Goal: Task Accomplishment & Management: Manage account settings

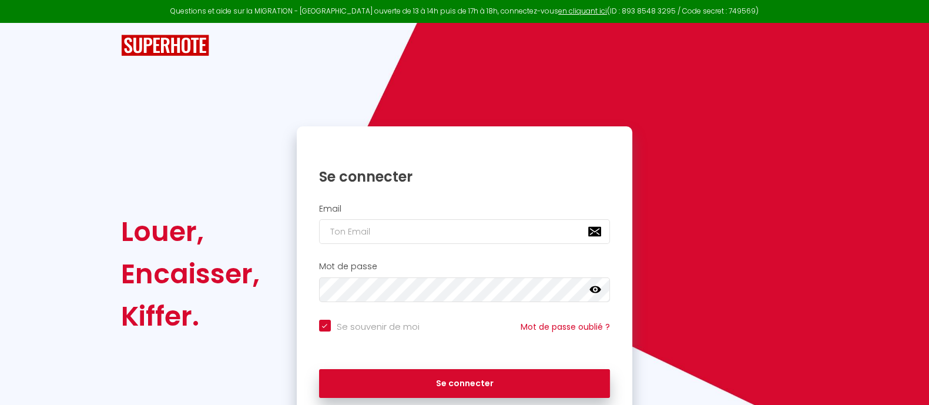
type input "[EMAIL_ADDRESS][DOMAIN_NAME]"
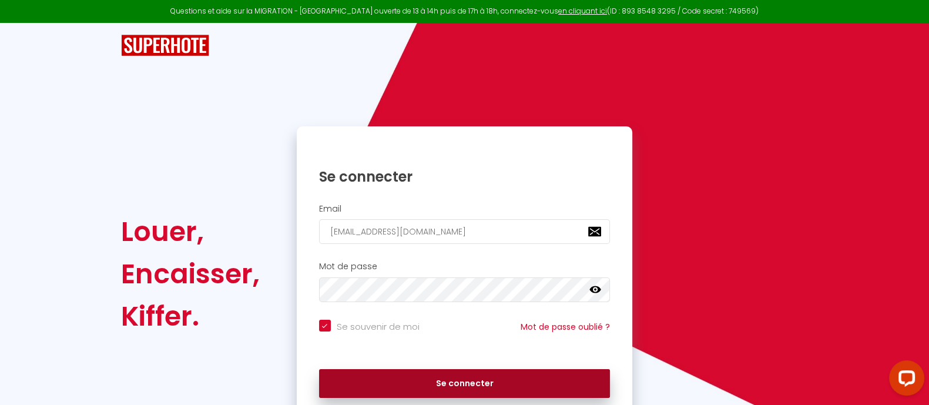
click at [489, 382] on button "Se connecter" at bounding box center [464, 383] width 291 height 29
checkbox input "true"
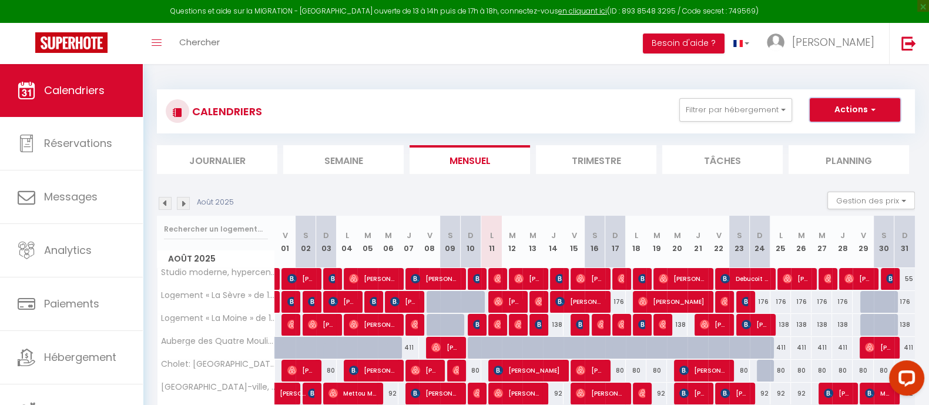
click at [842, 108] on button "Actions" at bounding box center [855, 110] width 90 height 24
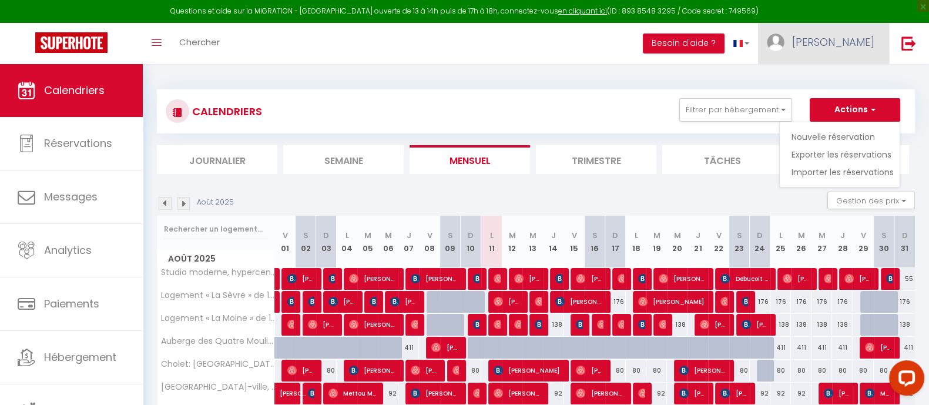
click at [784, 45] on img at bounding box center [776, 42] width 18 height 18
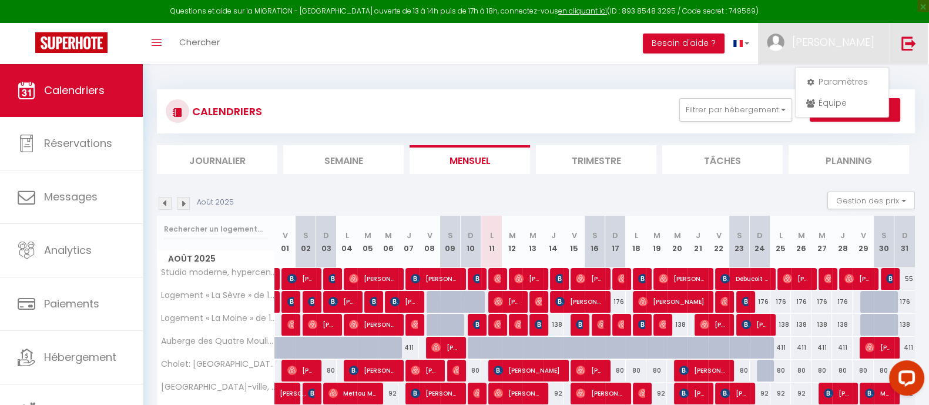
click at [912, 48] on img at bounding box center [908, 43] width 15 height 15
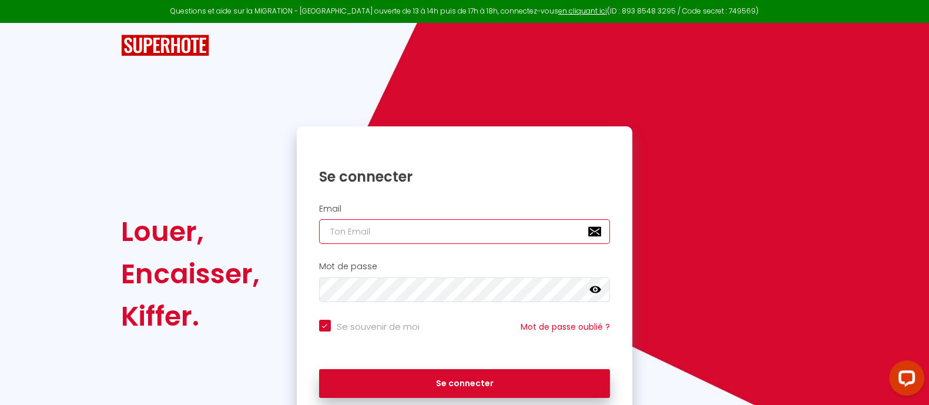
click at [492, 231] on input "email" at bounding box center [464, 231] width 291 height 25
type input "[EMAIL_ADDRESS][DOMAIN_NAME]"
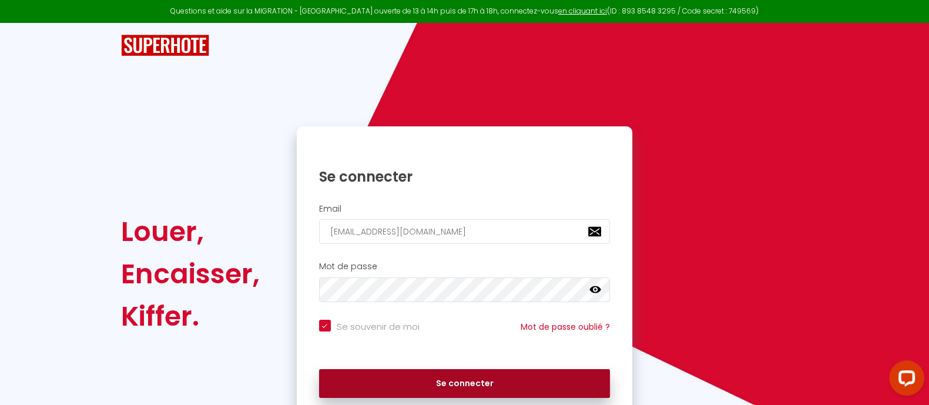
click at [415, 386] on button "Se connecter" at bounding box center [464, 383] width 291 height 29
checkbox input "true"
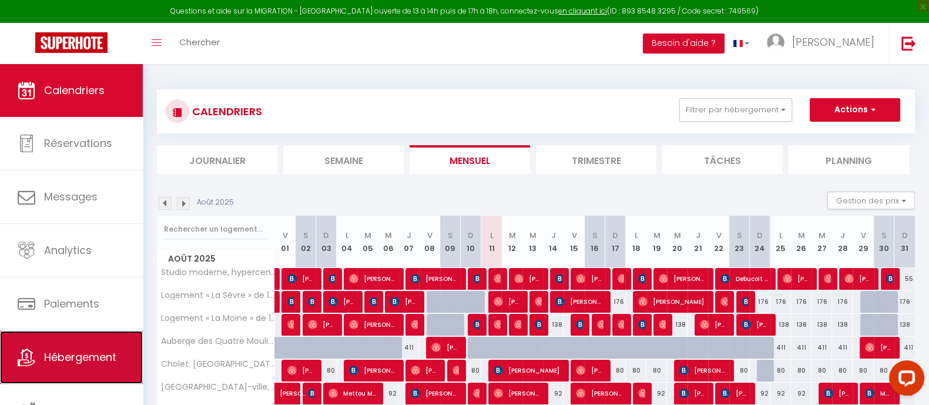
click at [74, 354] on span "Hébergement" at bounding box center [80, 357] width 72 height 15
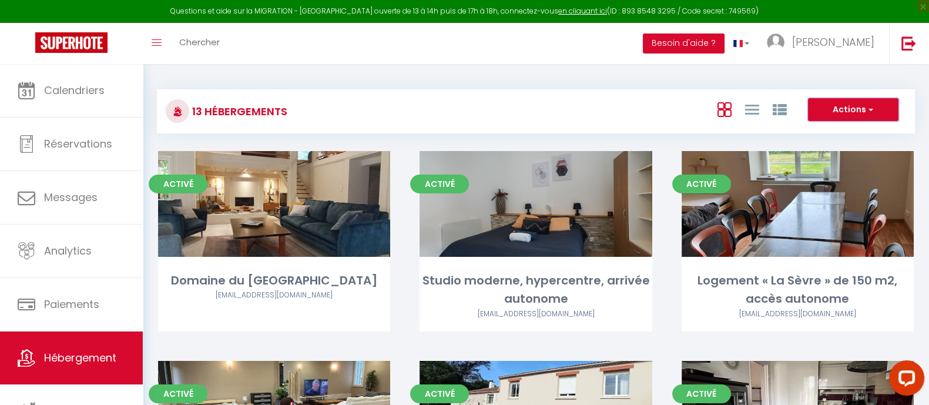
click at [849, 116] on button "Actions" at bounding box center [853, 110] width 90 height 24
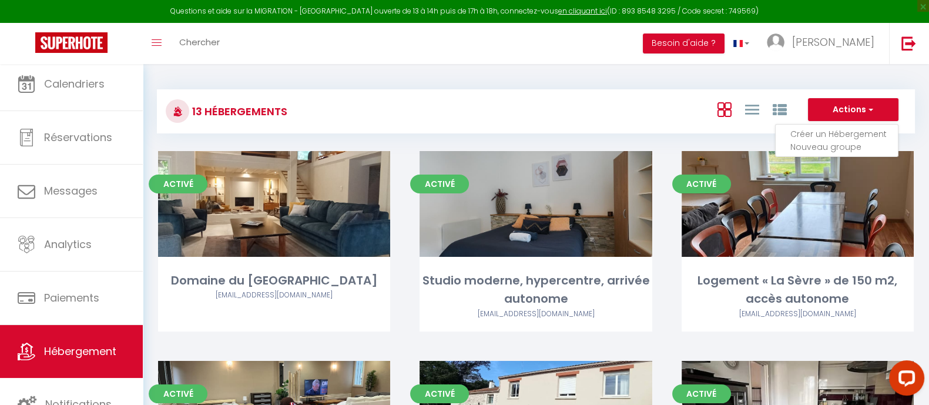
click at [235, 115] on h3 "13 Hébergements" at bounding box center [238, 111] width 98 height 26
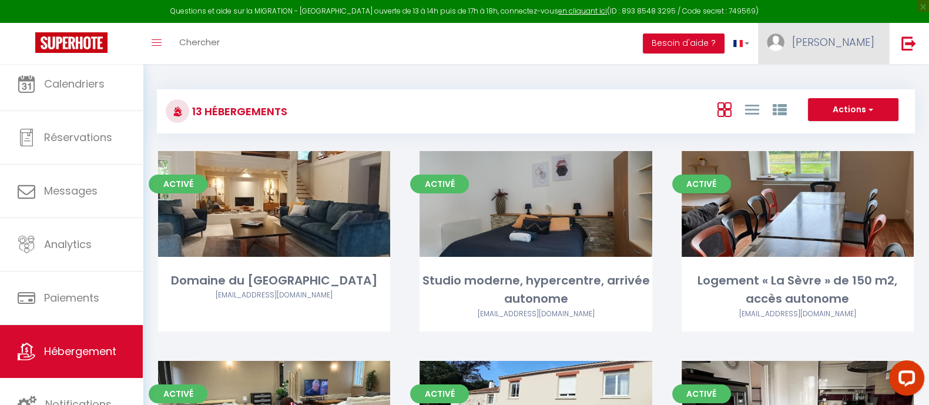
click at [861, 56] on link "[PERSON_NAME]" at bounding box center [823, 43] width 131 height 41
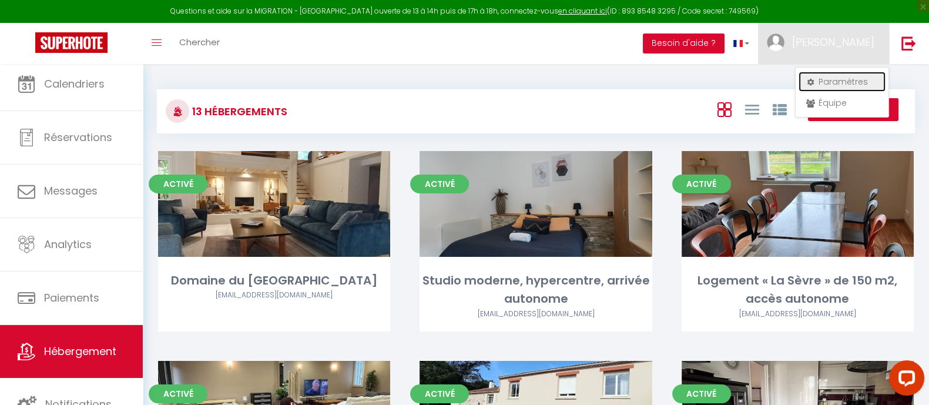
click at [842, 87] on link "Paramètres" at bounding box center [841, 82] width 87 height 20
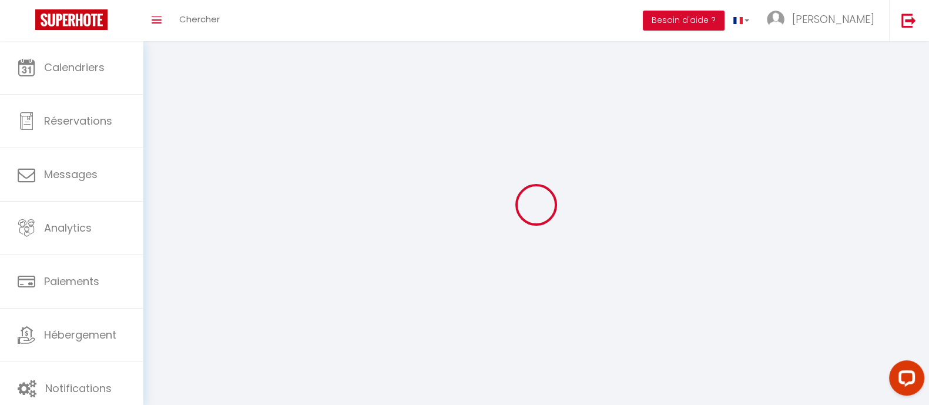
select select "28"
select select "fr"
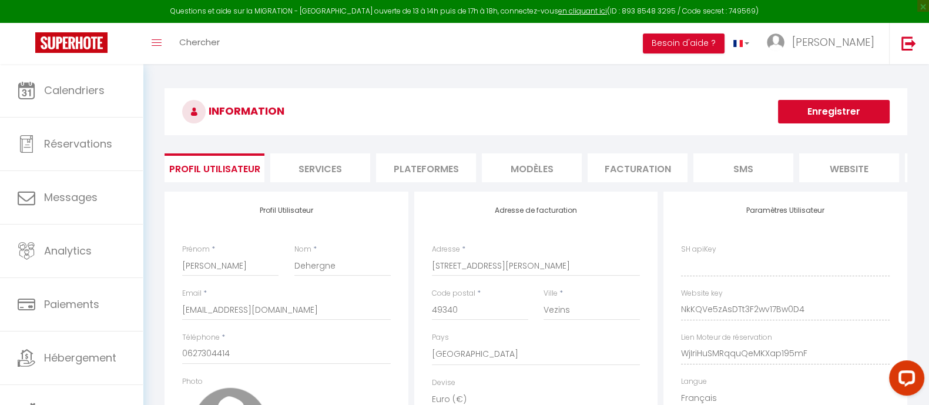
type input "NkKQVe5zAsDTt3F2wv17Bw0D4"
type input "WjIriHuSMRqquQeMKXap195mF"
type input "[URL][DOMAIN_NAME]"
click at [438, 165] on li "Plateformes" at bounding box center [426, 167] width 100 height 29
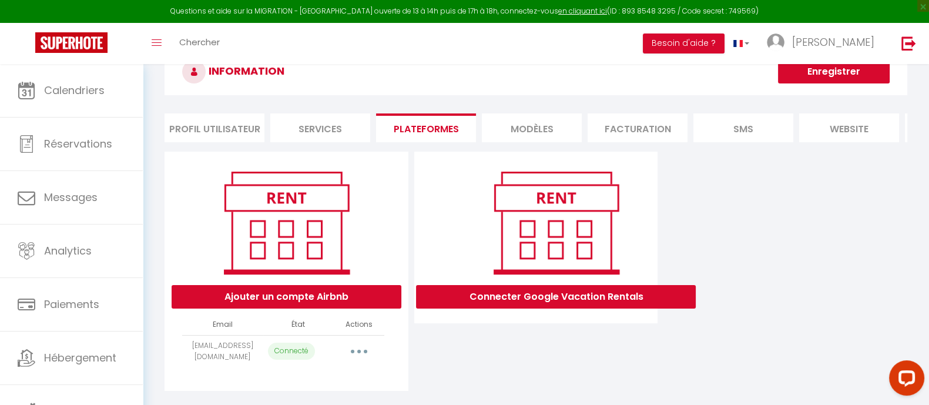
scroll to position [69, 0]
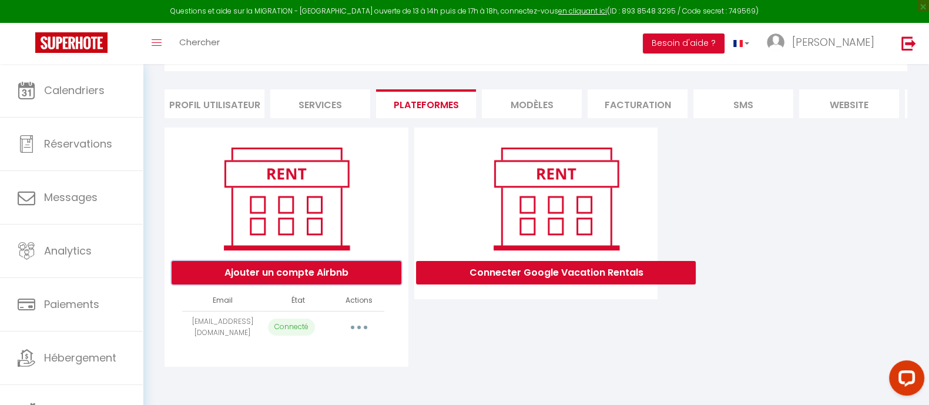
click at [329, 277] on button "Ajouter un compte Airbnb" at bounding box center [287, 273] width 230 height 24
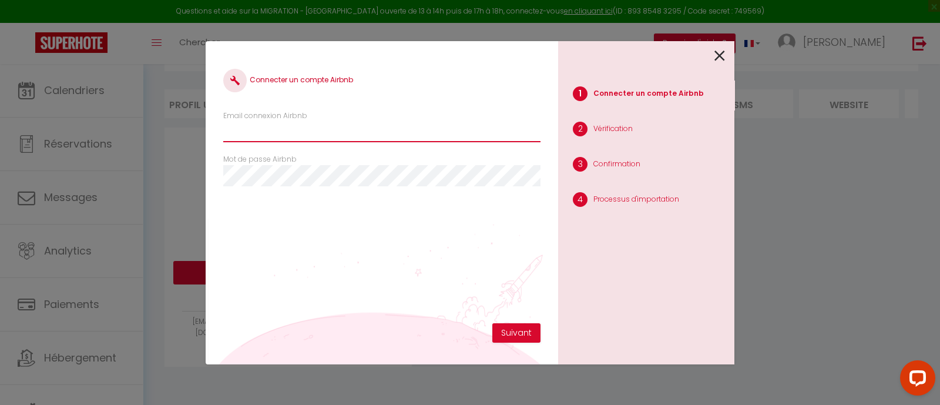
click at [309, 133] on input "Email connexion Airbnb" at bounding box center [381, 131] width 317 height 21
type input "[EMAIL_ADDRESS][DOMAIN_NAME]"
click at [519, 321] on div "Connecter un compte Airbnb Email connexion Airbnb [EMAIL_ADDRESS][DOMAIN_NAME] …" at bounding box center [381, 191] width 317 height 264
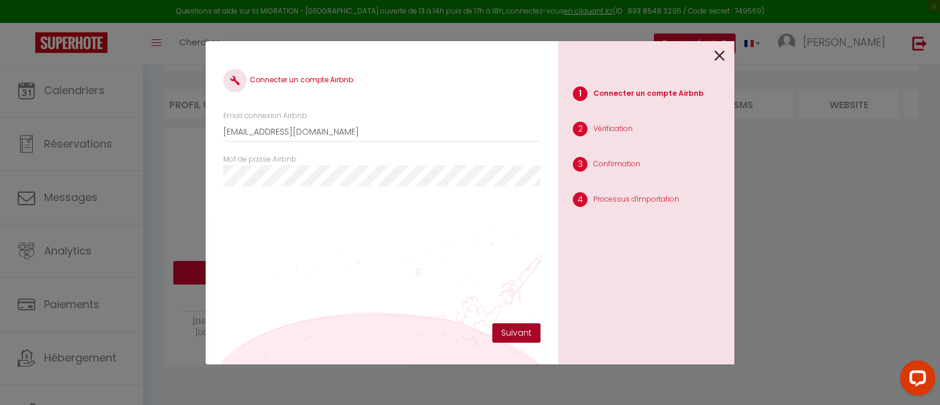
click at [519, 332] on button "Suivant" at bounding box center [516, 333] width 48 height 20
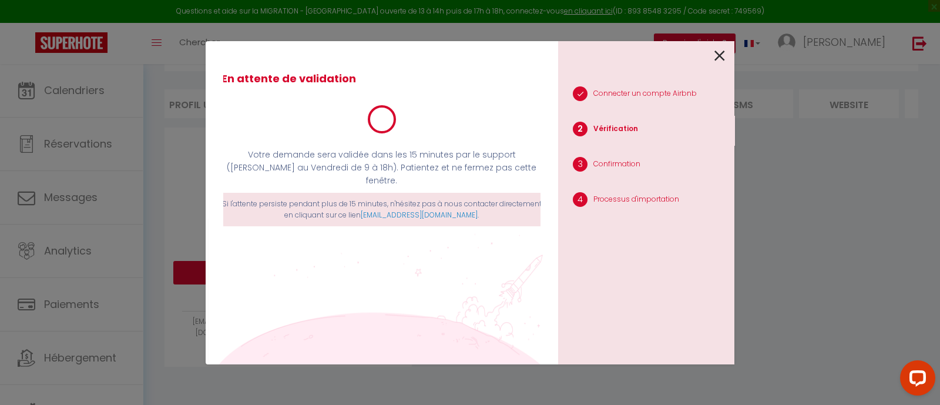
click at [611, 18] on div "En attente de validation Votre demande sera validée dans les 15 minutes par le …" at bounding box center [470, 202] width 529 height 405
click at [724, 57] on icon at bounding box center [719, 56] width 11 height 18
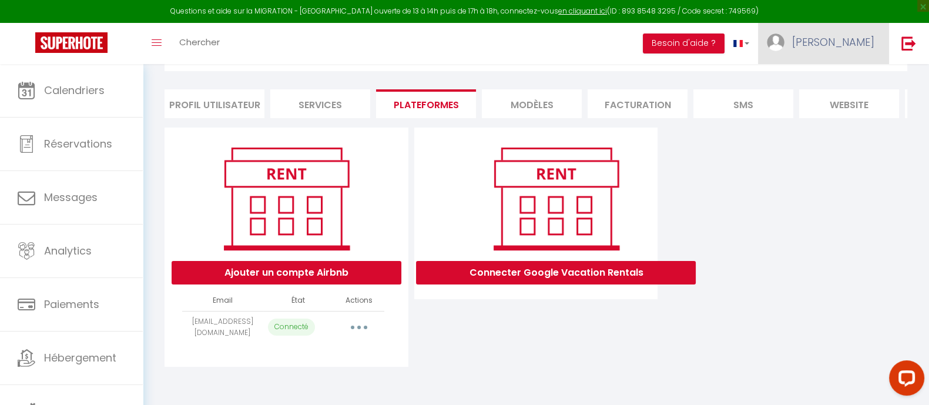
click at [849, 51] on link "[PERSON_NAME]" at bounding box center [823, 43] width 131 height 41
click at [831, 105] on link "Équipe" at bounding box center [841, 103] width 87 height 20
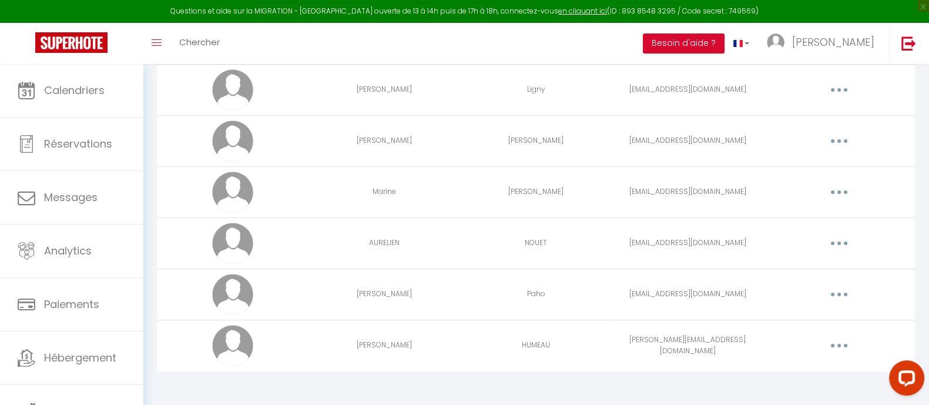
scroll to position [203, 0]
click at [837, 290] on icon "button" at bounding box center [839, 292] width 4 height 4
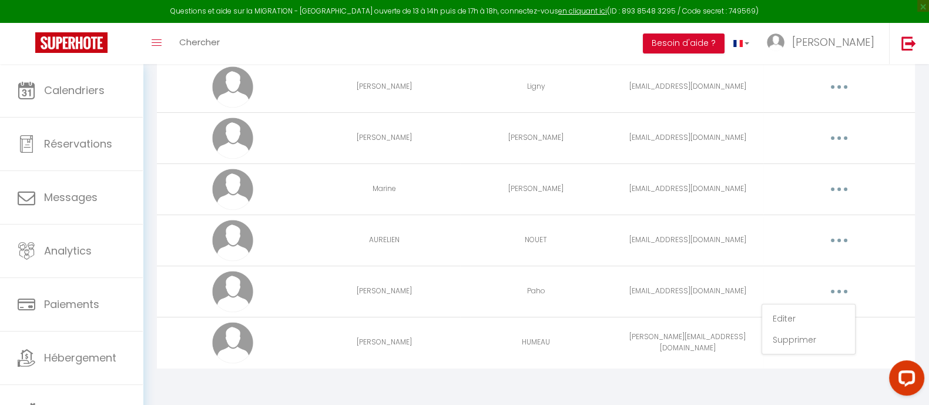
click at [581, 296] on td "Paho" at bounding box center [536, 291] width 152 height 51
click at [711, 294] on td "[EMAIL_ADDRESS][DOMAIN_NAME]" at bounding box center [688, 291] width 152 height 51
click at [832, 287] on button "button" at bounding box center [839, 291] width 33 height 19
click at [777, 319] on link "Editer" at bounding box center [808, 318] width 87 height 20
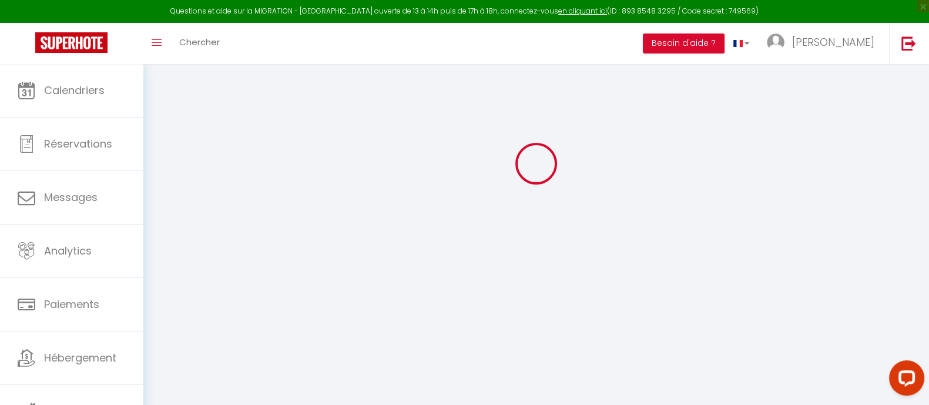
type input "[PERSON_NAME]"
type input "Paho"
type input "[EMAIL_ADDRESS][DOMAIN_NAME]"
type textarea "[URL][DOMAIN_NAME]"
checkbox input "true"
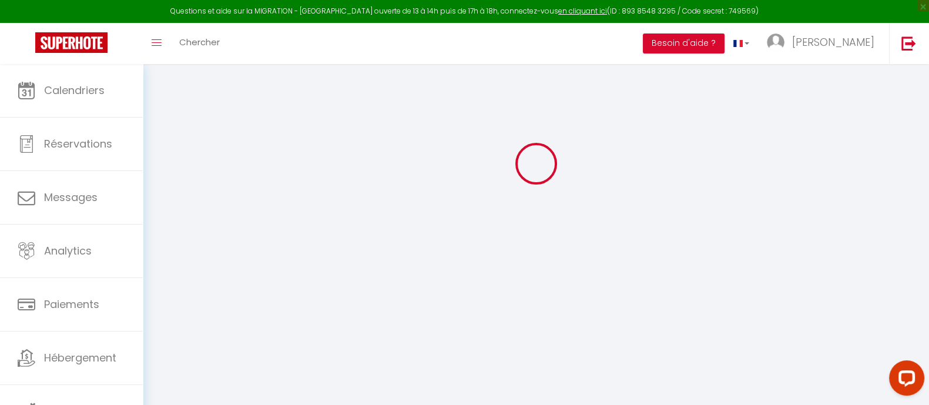
checkbox input "true"
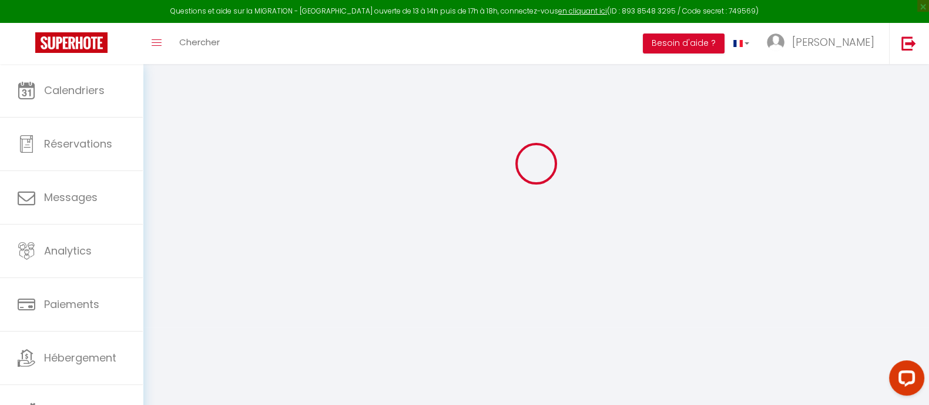
checkbox input "true"
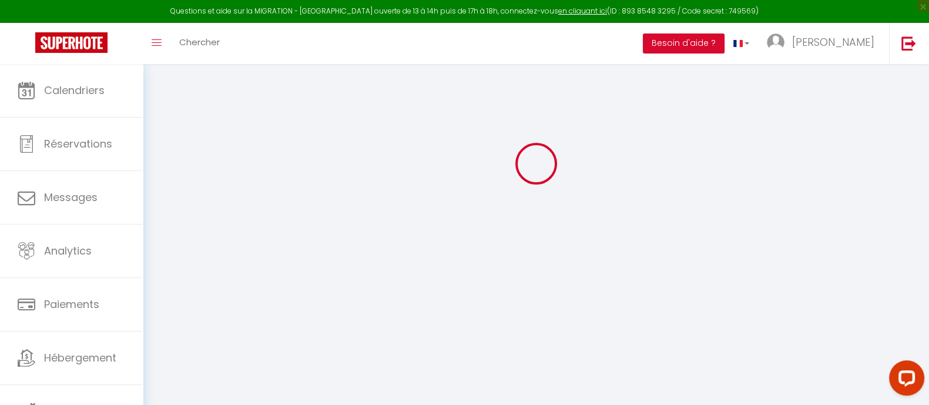
checkbox input "true"
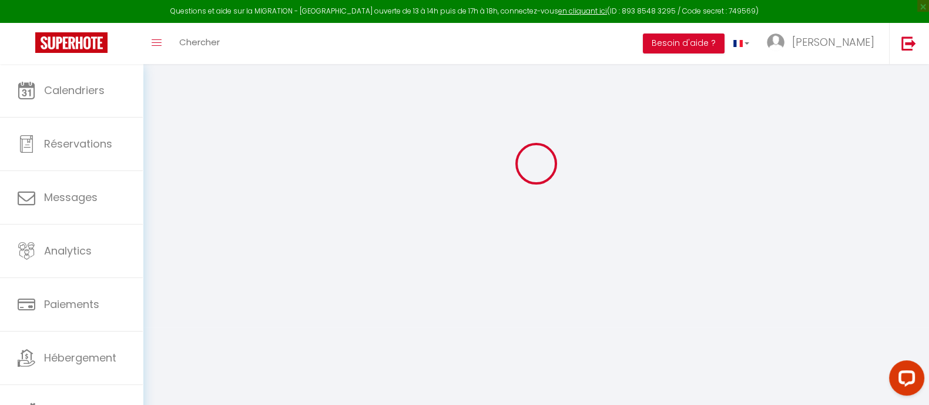
checkbox input "true"
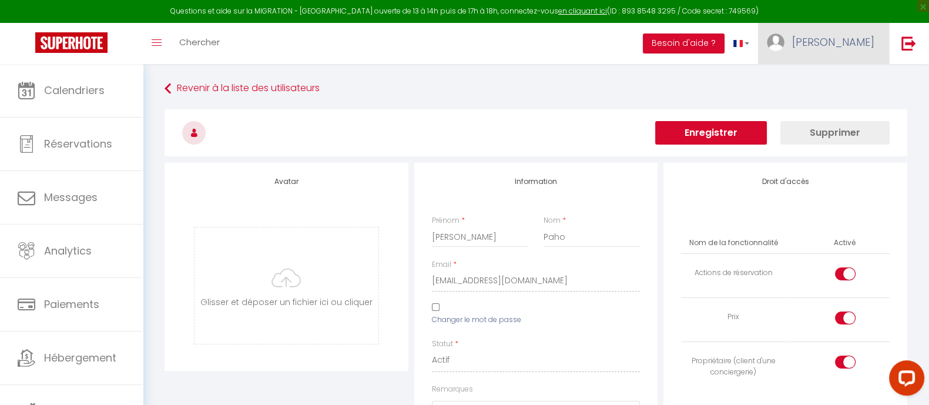
click at [846, 42] on span "[PERSON_NAME]" at bounding box center [833, 42] width 82 height 15
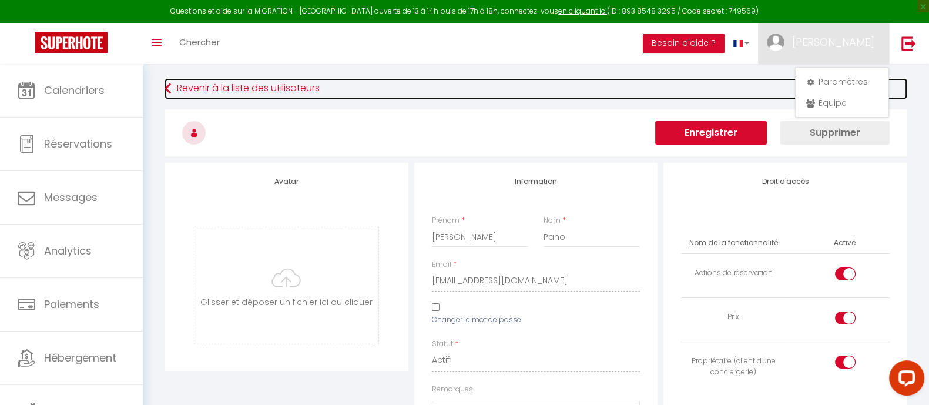
click at [553, 86] on link "Revenir à la liste des utilisateurs" at bounding box center [536, 88] width 743 height 21
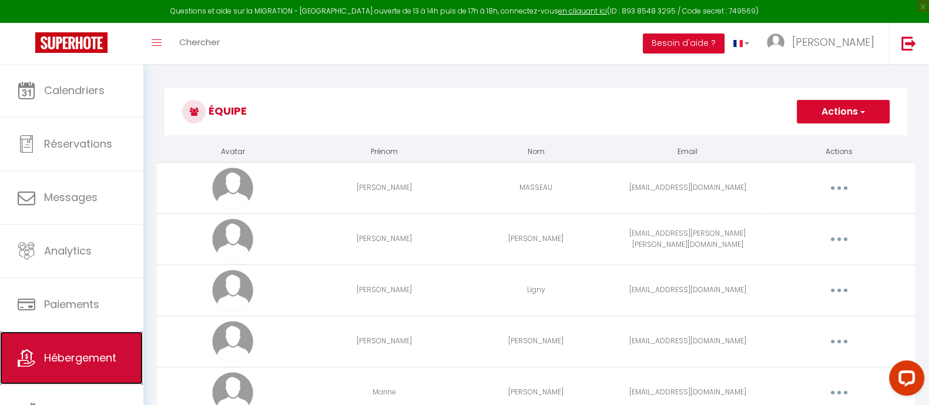
click at [75, 354] on span "Hébergement" at bounding box center [80, 357] width 72 height 15
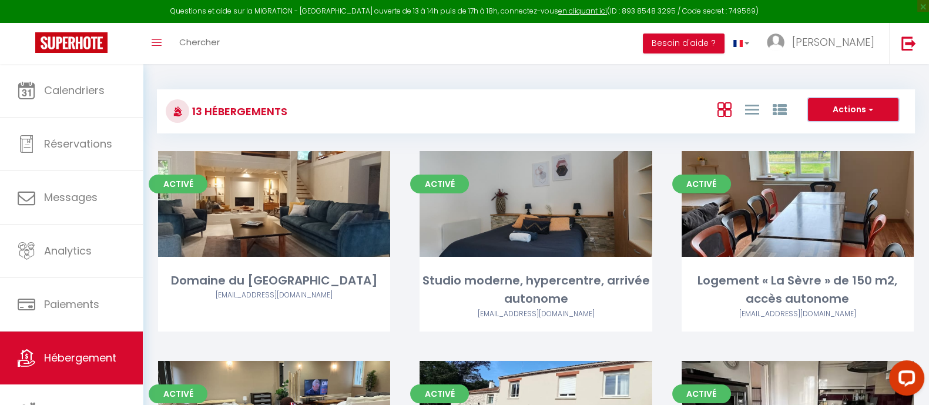
click at [838, 112] on button "Actions" at bounding box center [853, 110] width 90 height 24
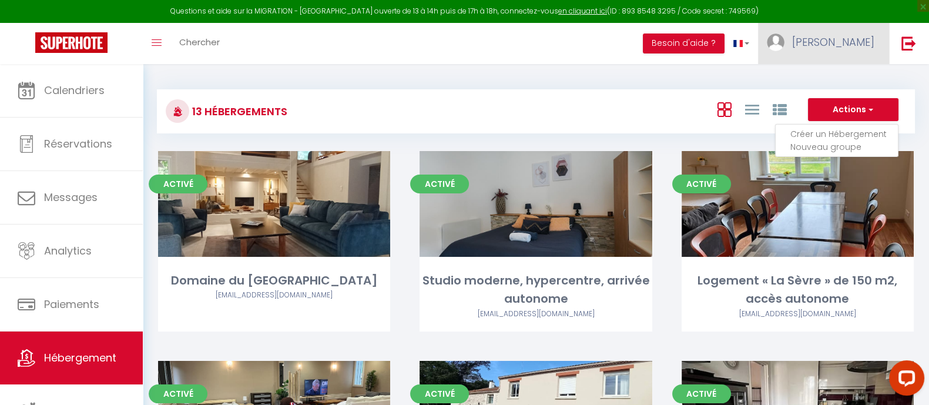
click at [845, 45] on span "[PERSON_NAME]" at bounding box center [833, 42] width 82 height 15
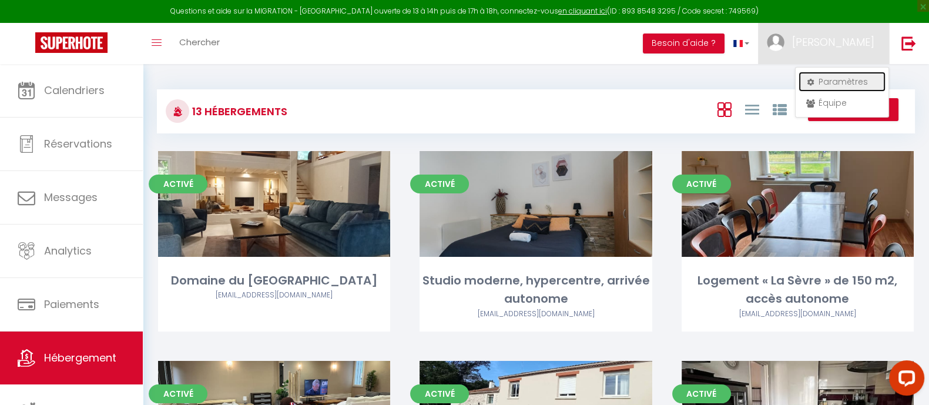
click at [834, 79] on link "Paramètres" at bounding box center [841, 82] width 87 height 20
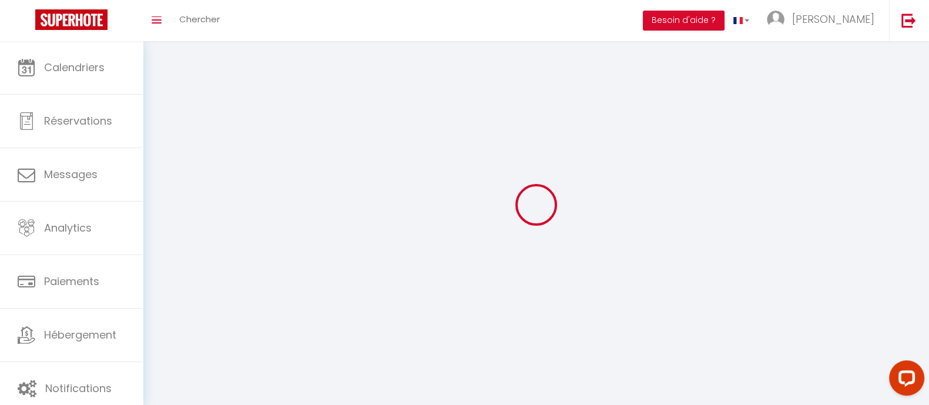
type input "[PERSON_NAME]"
type input "Dehergne"
type input "0627304414"
type input "[STREET_ADDRESS][PERSON_NAME]"
type input "49340"
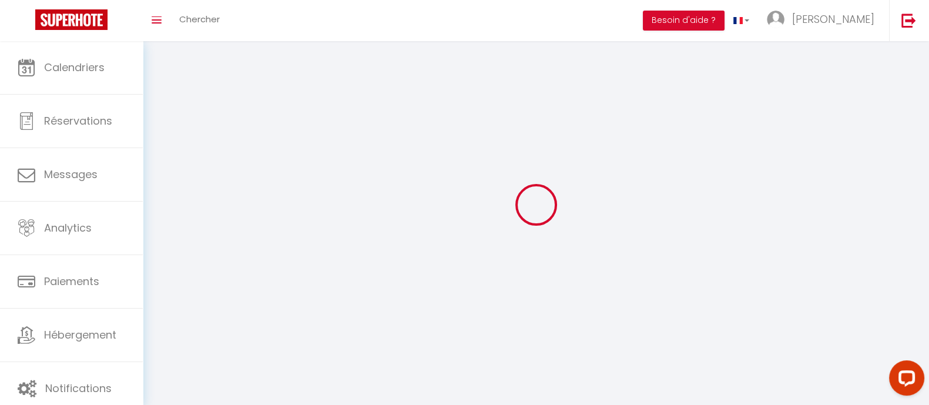
type input "Vezins"
type input "NkKQVe5zAsDTt3F2wv17Bw0D4"
type input "WjIriHuSMRqquQeMKXap195mF"
type input "[URL][DOMAIN_NAME]"
select select "28"
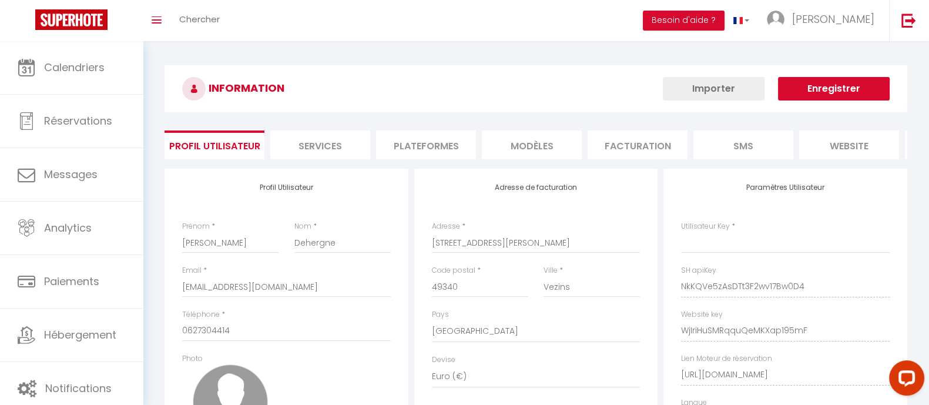
type input "NkKQVe5zAsDTt3F2wv17Bw0D4"
type input "WjIriHuSMRqquQeMKXap195mF"
type input "[URL][DOMAIN_NAME]"
select select "fr"
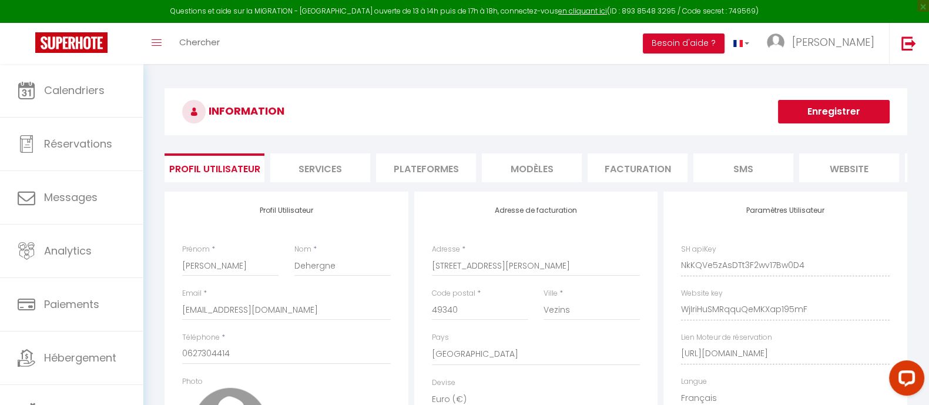
click at [501, 162] on li "MODÈLES" at bounding box center [532, 167] width 100 height 29
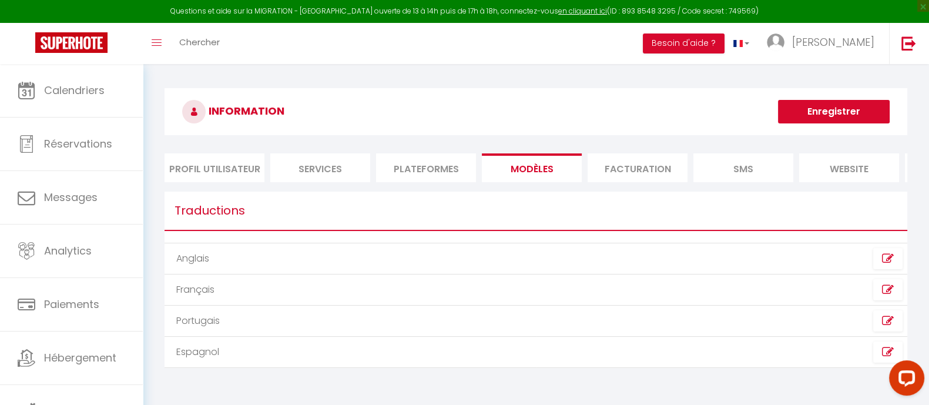
click at [422, 167] on li "Plateformes" at bounding box center [426, 167] width 100 height 29
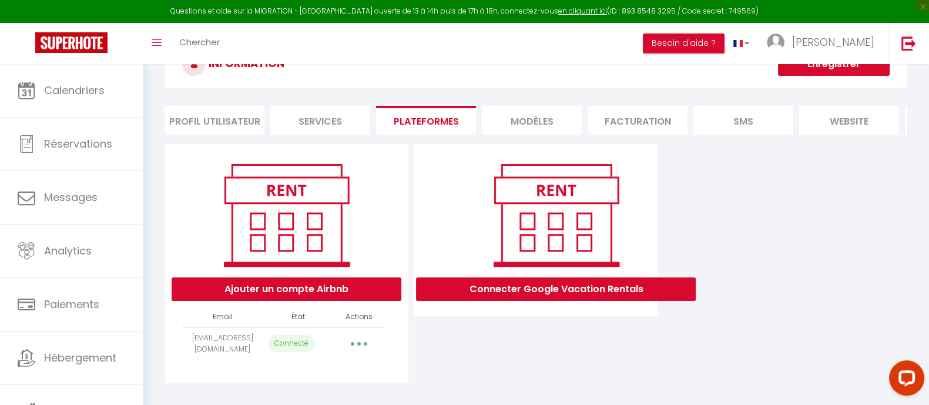
scroll to position [69, 0]
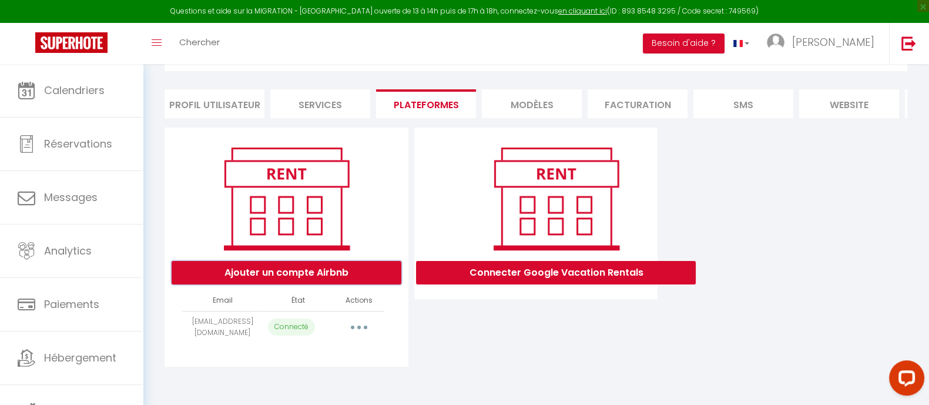
click at [306, 274] on button "Ajouter un compte Airbnb" at bounding box center [287, 273] width 230 height 24
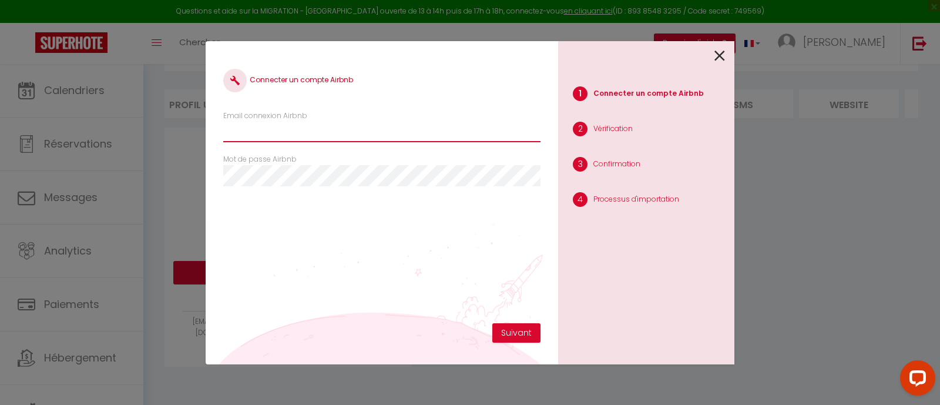
click at [311, 133] on input "Email connexion Airbnb" at bounding box center [381, 131] width 317 height 21
type input "[EMAIL_ADDRESS][DOMAIN_NAME]"
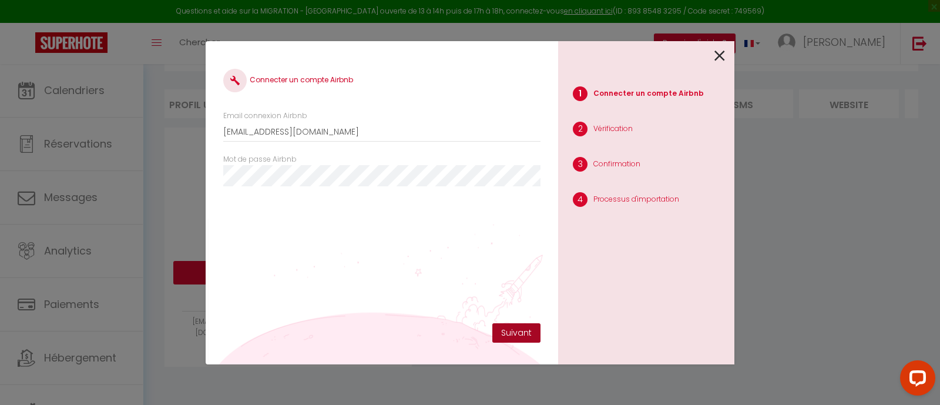
click at [526, 333] on button "Suivant" at bounding box center [516, 333] width 48 height 20
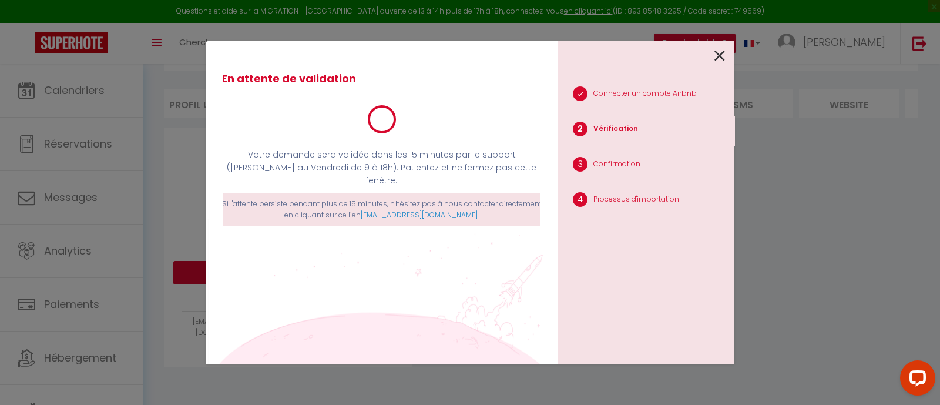
click at [719, 59] on icon at bounding box center [719, 56] width 11 height 18
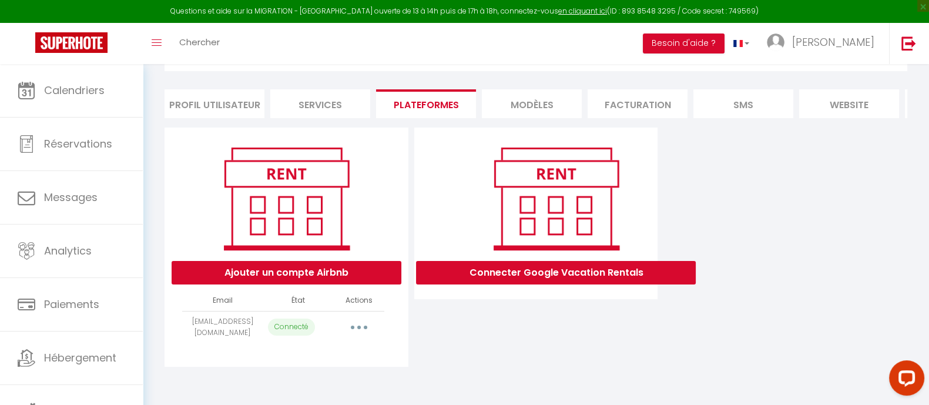
click at [341, 102] on li "Services" at bounding box center [320, 103] width 100 height 29
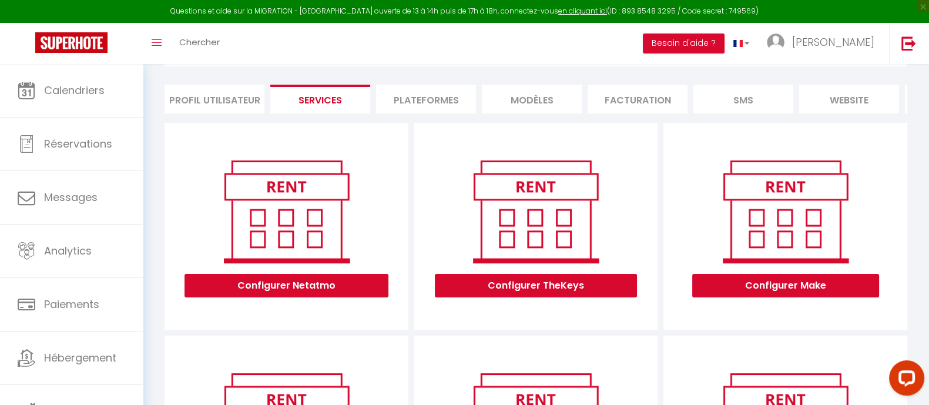
click at [207, 100] on li "Profil Utilisateur" at bounding box center [215, 99] width 100 height 29
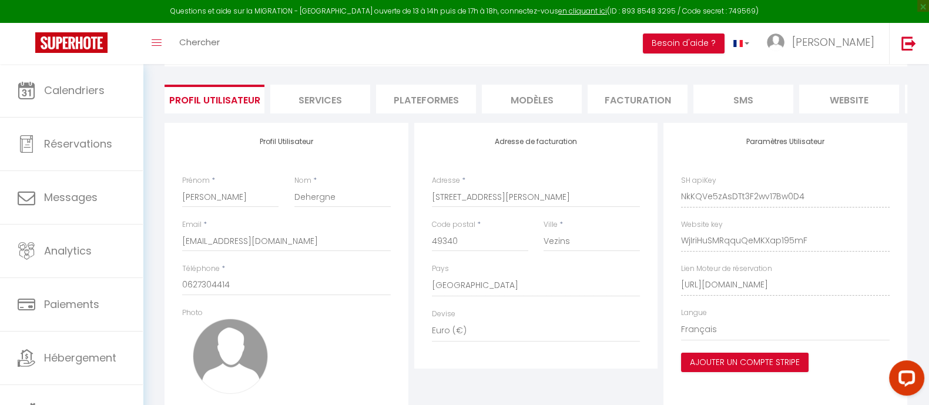
click at [515, 94] on li "MODÈLES" at bounding box center [532, 99] width 100 height 29
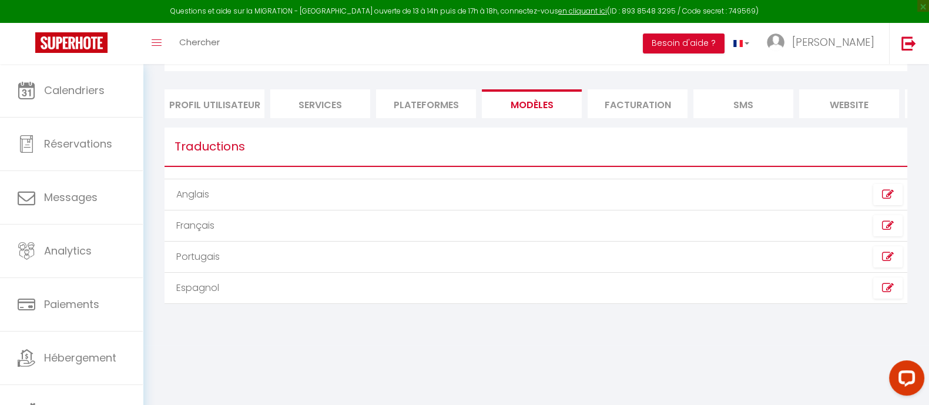
click at [231, 102] on li "Profil Utilisateur" at bounding box center [215, 103] width 100 height 29
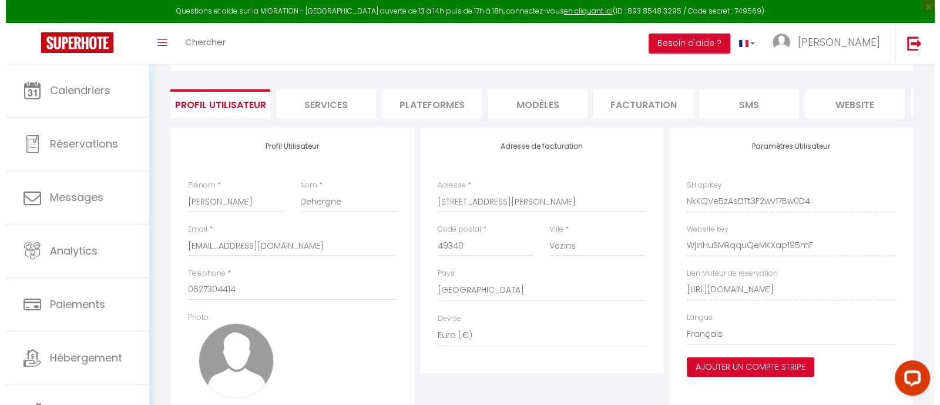
scroll to position [69, 0]
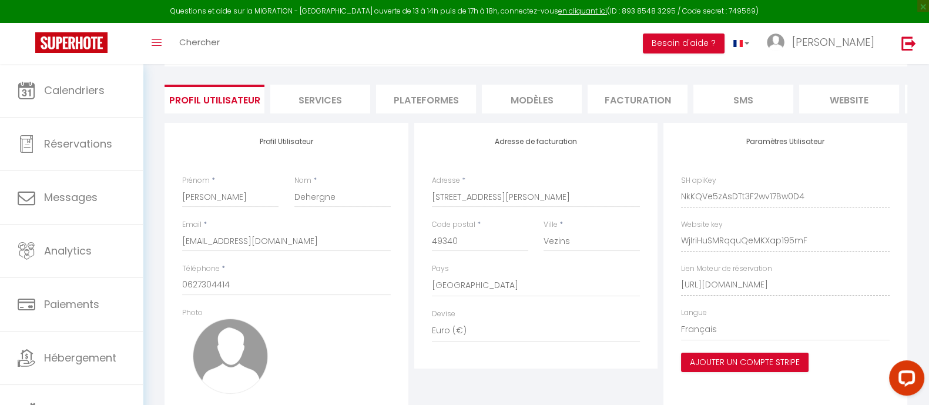
click at [439, 101] on li "Plateformes" at bounding box center [426, 99] width 100 height 29
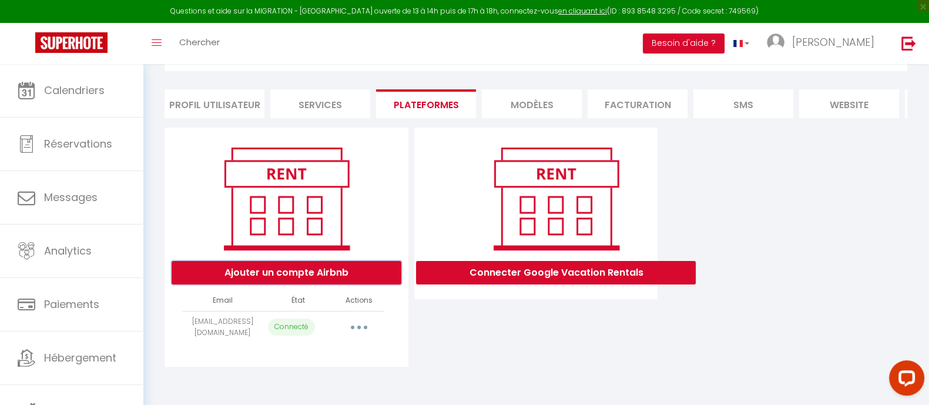
click at [289, 280] on button "Ajouter un compte Airbnb" at bounding box center [287, 273] width 230 height 24
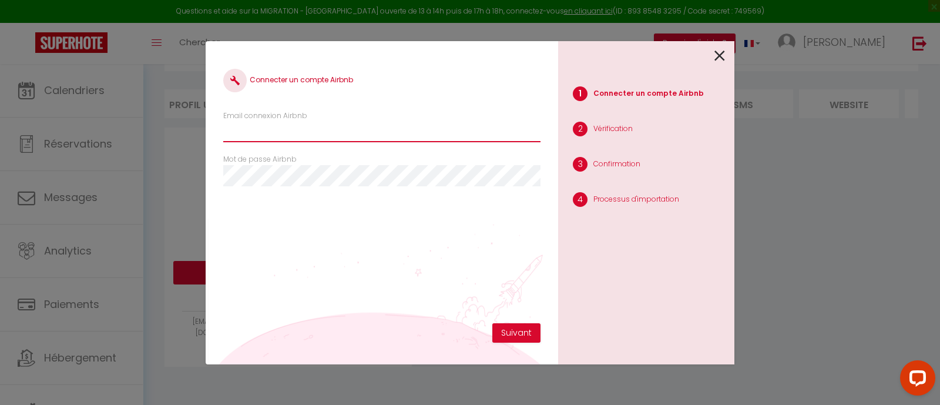
click at [353, 132] on input "Email connexion Airbnb" at bounding box center [381, 131] width 317 height 21
type input "[EMAIL_ADDRESS][DOMAIN_NAME]"
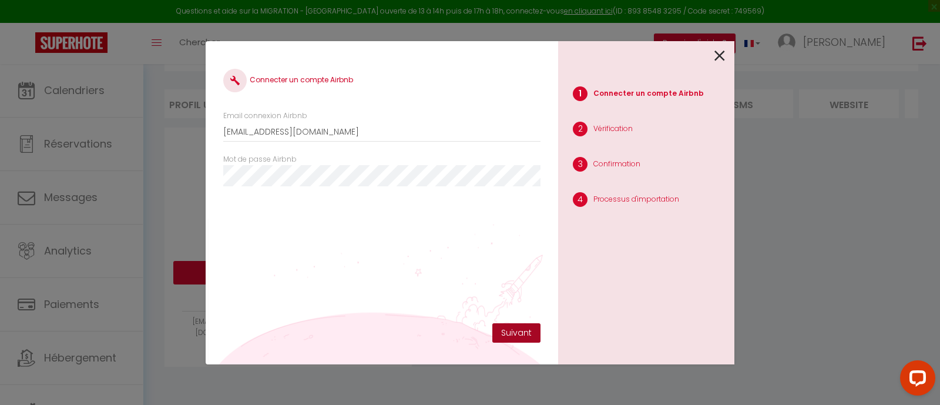
click at [506, 336] on button "Suivant" at bounding box center [516, 333] width 48 height 20
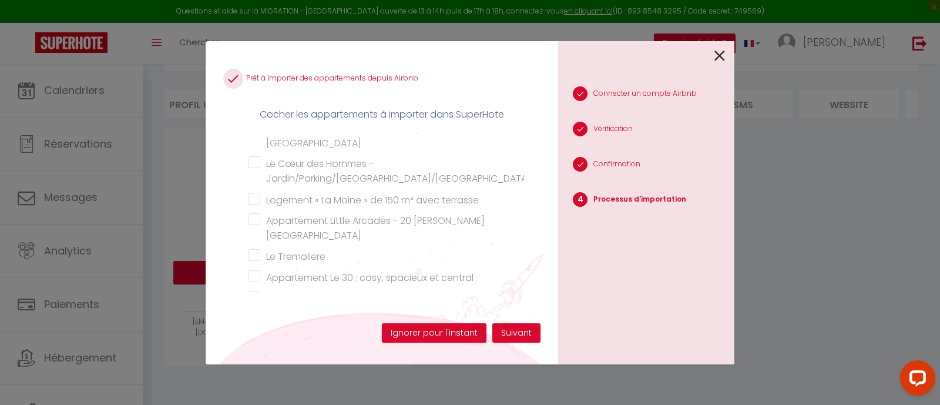
scroll to position [146, 0]
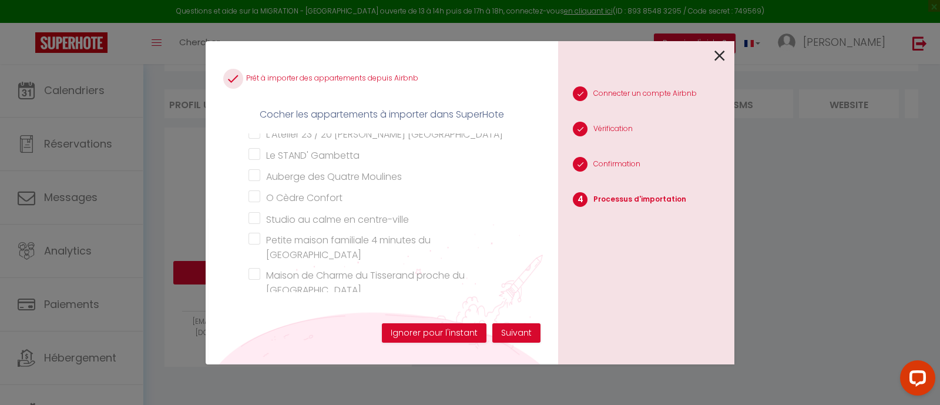
click at [299, 236] on input "Petite maison familiale 4 minutes du [GEOGRAPHIC_DATA]" at bounding box center [387, 239] width 276 height 12
checkbox input "true"
click at [521, 336] on button "Suivant" at bounding box center [516, 333] width 48 height 20
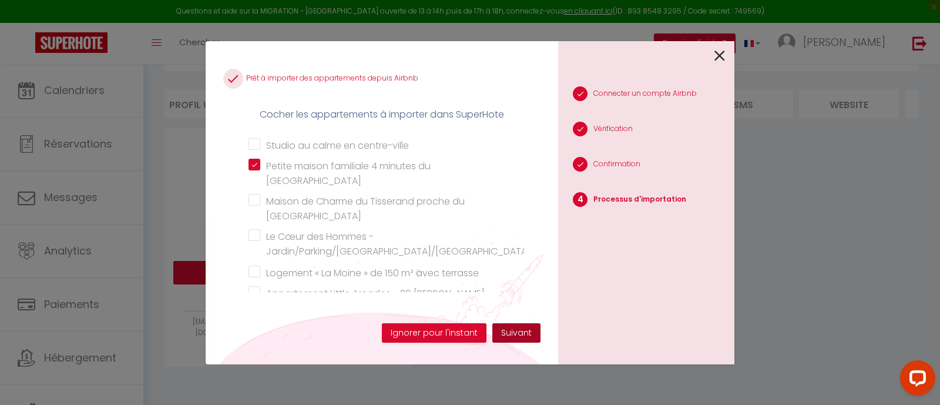
click at [514, 329] on button "Suivant" at bounding box center [516, 333] width 48 height 20
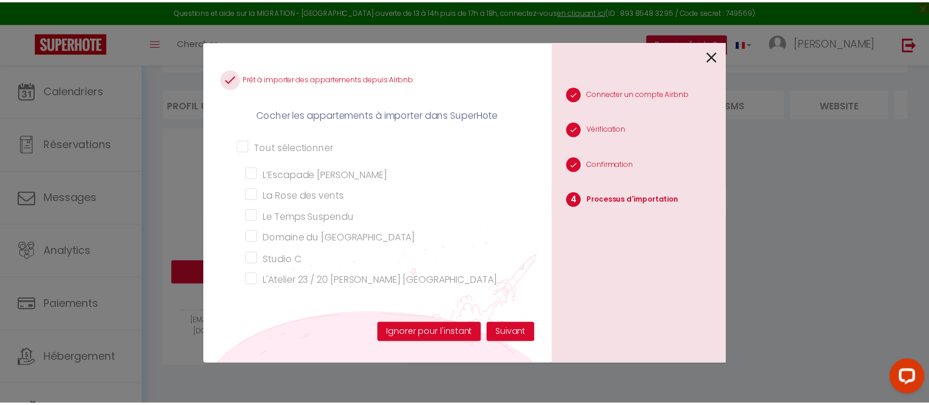
scroll to position [146, 0]
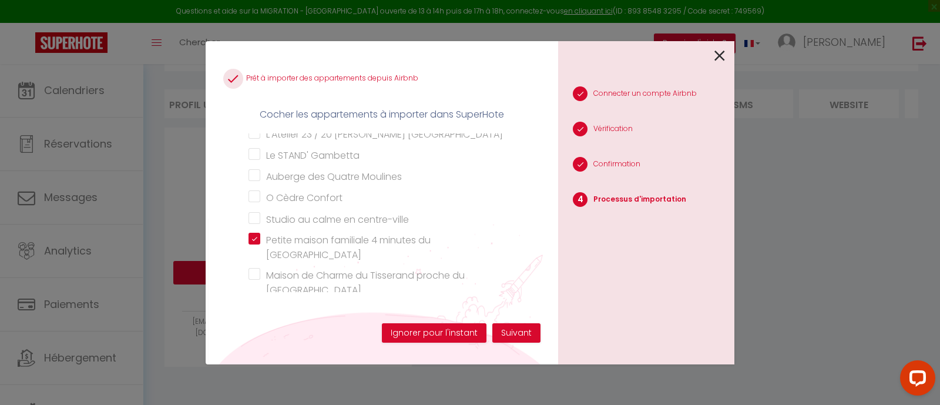
click at [718, 53] on icon at bounding box center [719, 56] width 11 height 18
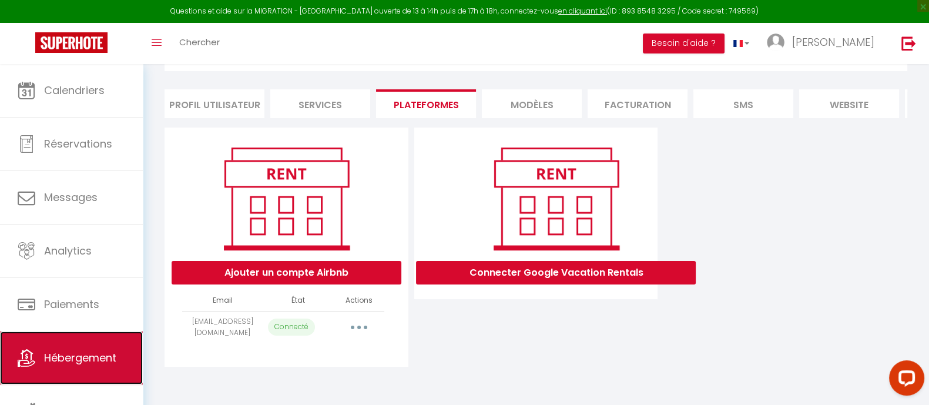
click at [83, 348] on link "Hébergement" at bounding box center [71, 357] width 143 height 53
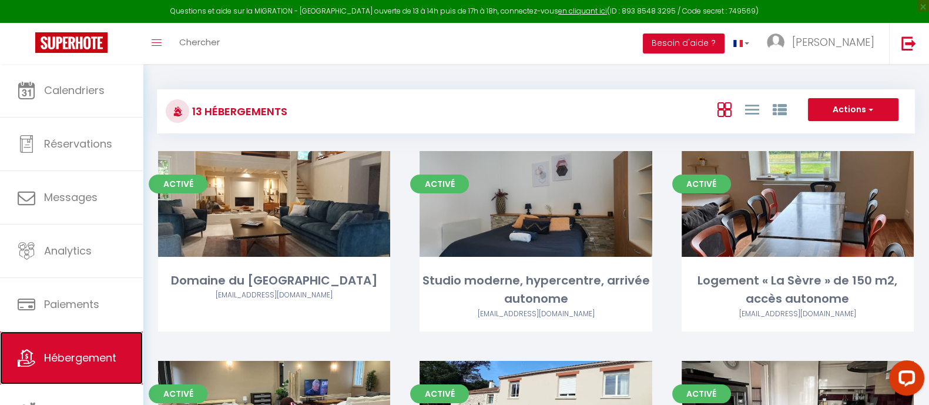
click at [75, 351] on span "Hébergement" at bounding box center [80, 357] width 72 height 15
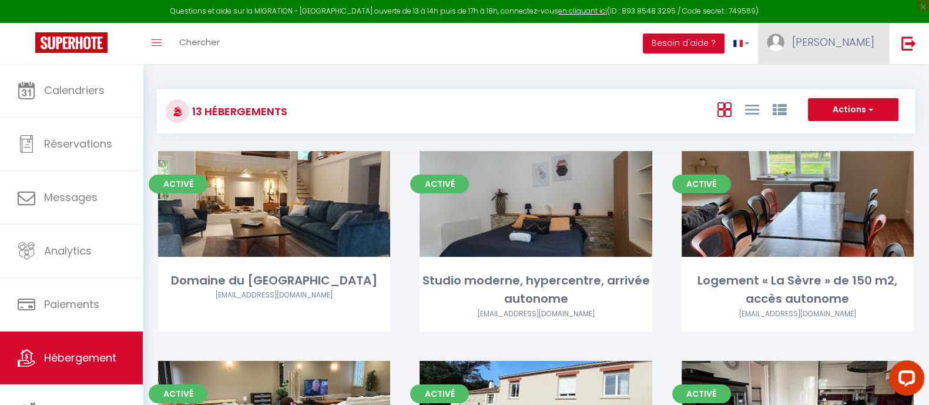
click at [861, 45] on span "[PERSON_NAME]" at bounding box center [833, 42] width 82 height 15
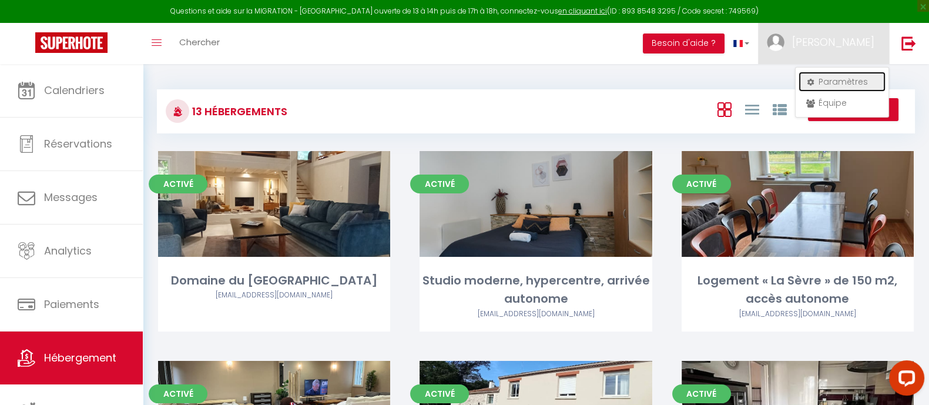
click at [828, 80] on link "Paramètres" at bounding box center [841, 82] width 87 height 20
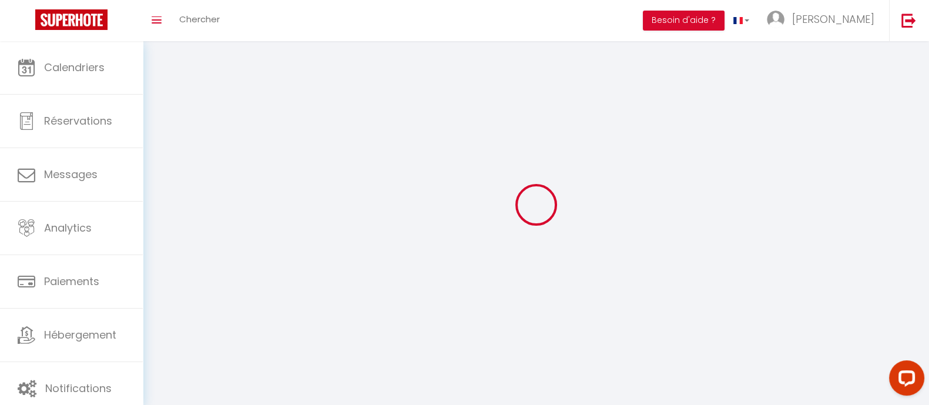
type input "[PERSON_NAME]"
type input "Dehergne"
type input "0627304414"
type input "[STREET_ADDRESS][PERSON_NAME]"
type input "49340"
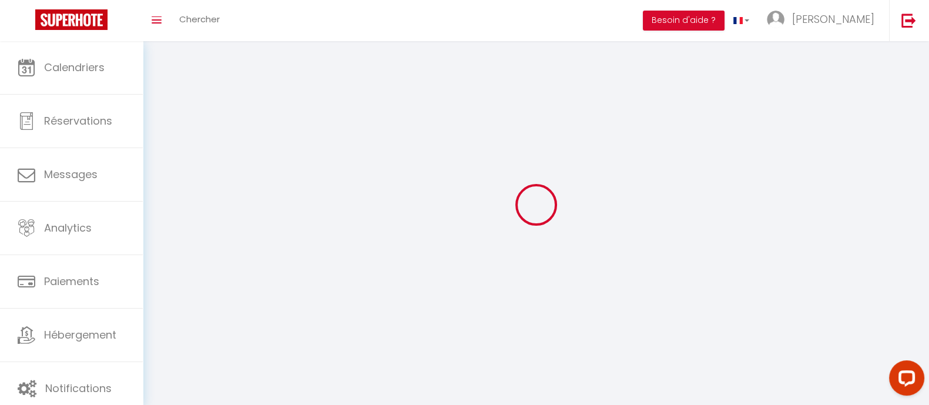
type input "Vezins"
type input "NkKQVe5zAsDTt3F2wv17Bw0D4"
type input "WjIriHuSMRqquQeMKXap195mF"
type input "[URL][DOMAIN_NAME]"
select select "28"
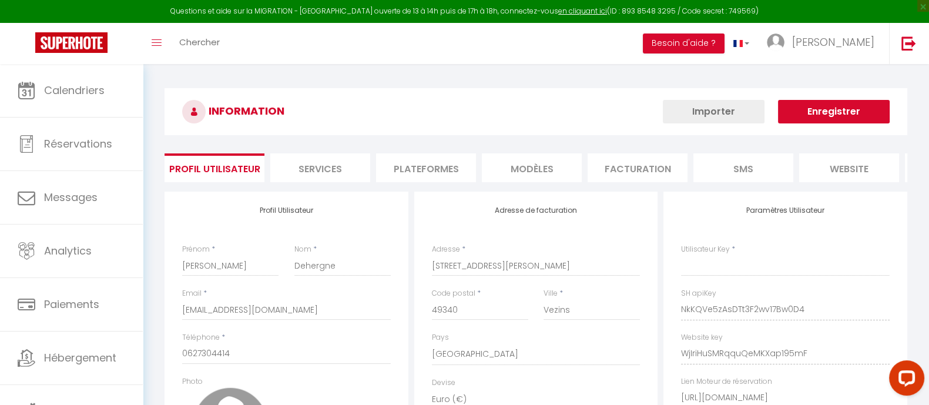
type input "NkKQVe5zAsDTt3F2wv17Bw0D4"
type input "WjIriHuSMRqquQeMKXap195mF"
type input "[URL][DOMAIN_NAME]"
select select "fr"
click at [423, 172] on li "Plateformes" at bounding box center [426, 167] width 100 height 29
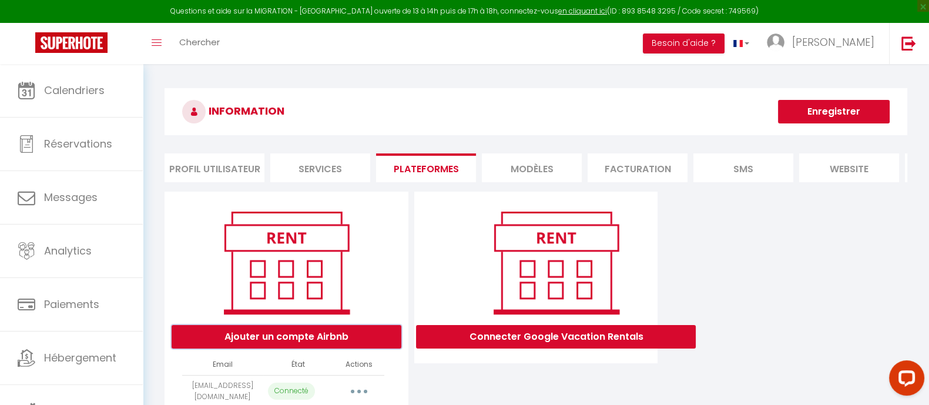
click at [317, 348] on button "Ajouter un compte Airbnb" at bounding box center [287, 337] width 230 height 24
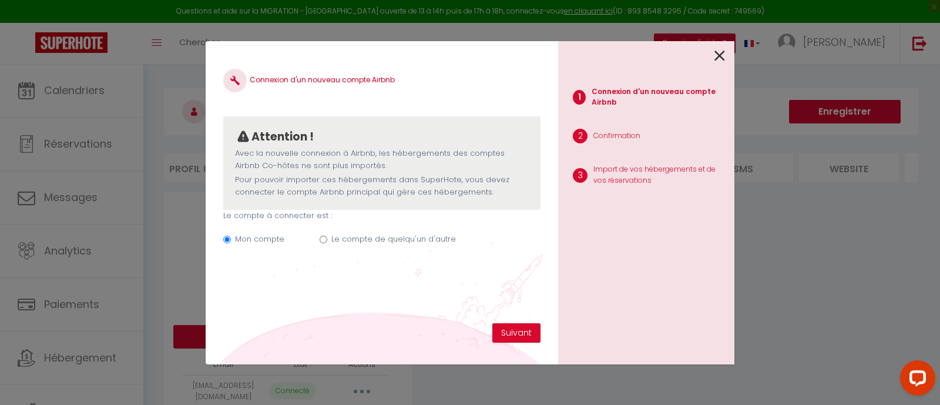
click at [320, 240] on input "Le compte de quelqu'un d'autre" at bounding box center [324, 240] width 8 height 8
radio input "true"
radio input "false"
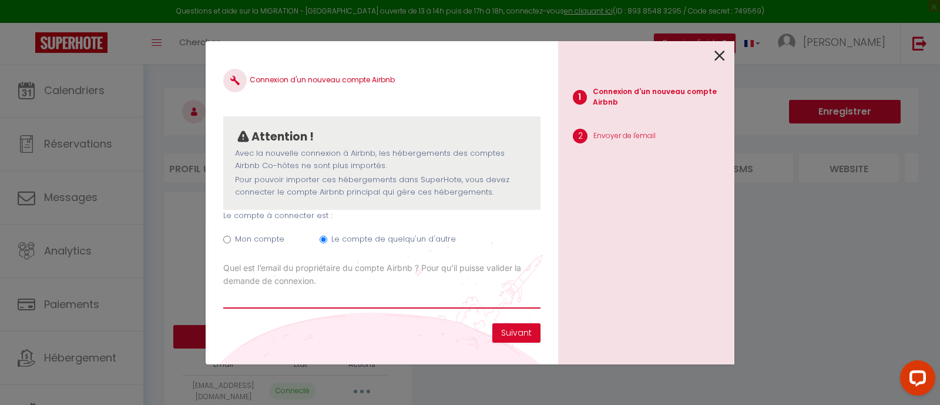
click at [307, 303] on input "Email connexion Airbnb" at bounding box center [381, 297] width 317 height 21
click at [176, 110] on div "Connexion d'un nouveau compte Airbnb Attention ! Avec la nouvelle connexion à […" at bounding box center [470, 202] width 940 height 405
drag, startPoint x: 253, startPoint y: 78, endPoint x: 415, endPoint y: 69, distance: 162.4
click at [414, 68] on div "Connexion d'un nouveau compte Airbnb Attention ! Avec la nouvelle connexion à […" at bounding box center [381, 191] width 317 height 264
drag, startPoint x: 417, startPoint y: 86, endPoint x: 411, endPoint y: 96, distance: 11.6
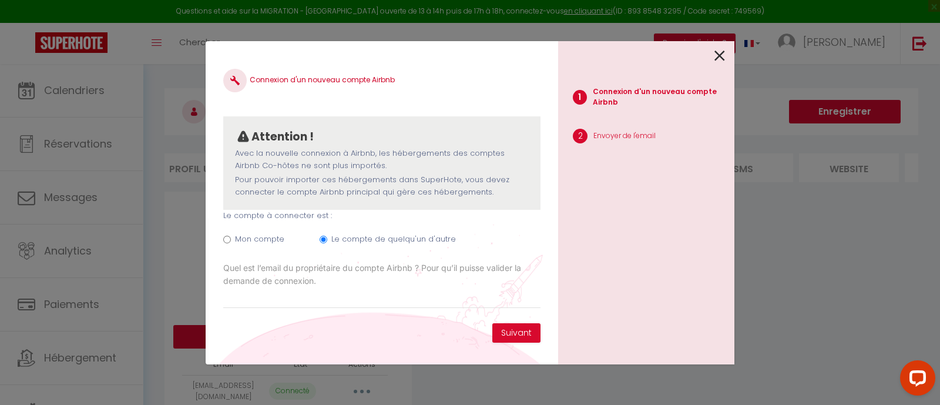
click at [417, 87] on h4 "Connexion d'un nouveau compte Airbnb" at bounding box center [381, 81] width 317 height 24
click at [394, 116] on div "Attention ! Avec la nouvelle connexion à [GEOGRAPHIC_DATA], les hébergements de…" at bounding box center [381, 163] width 317 height 94
